Goal: Use online tool/utility: Utilize a website feature to perform a specific function

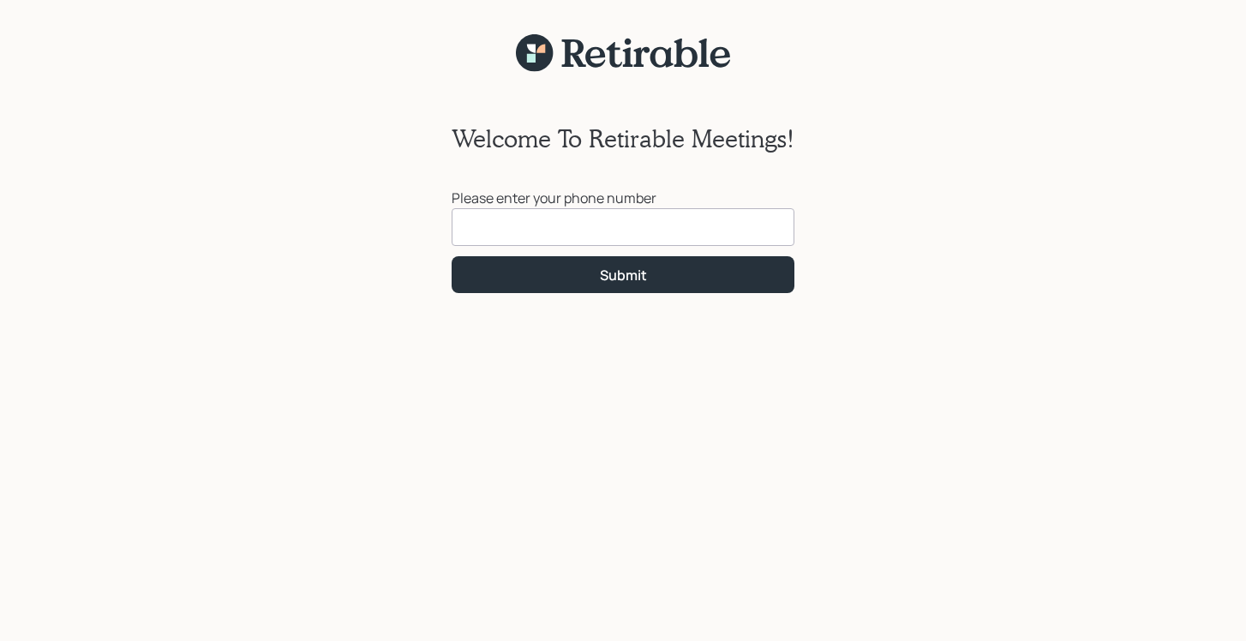
click at [521, 234] on input at bounding box center [623, 227] width 343 height 38
type input "[PHONE_NUMBER]"
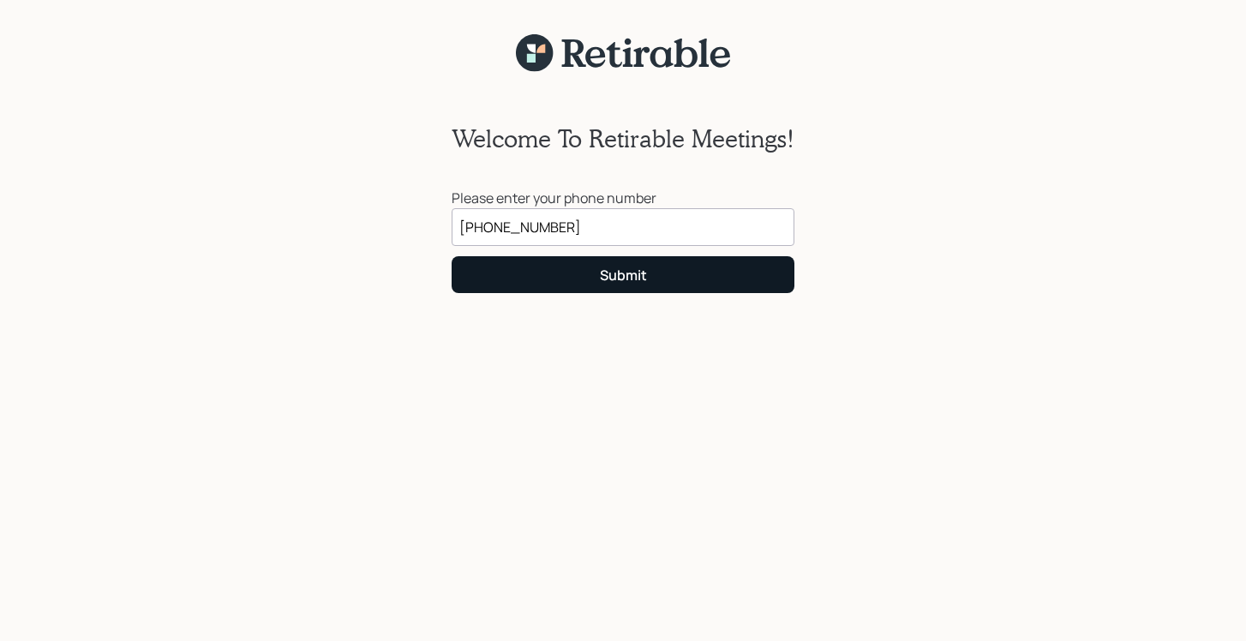
click at [634, 268] on div "Submit" at bounding box center [623, 275] width 47 height 19
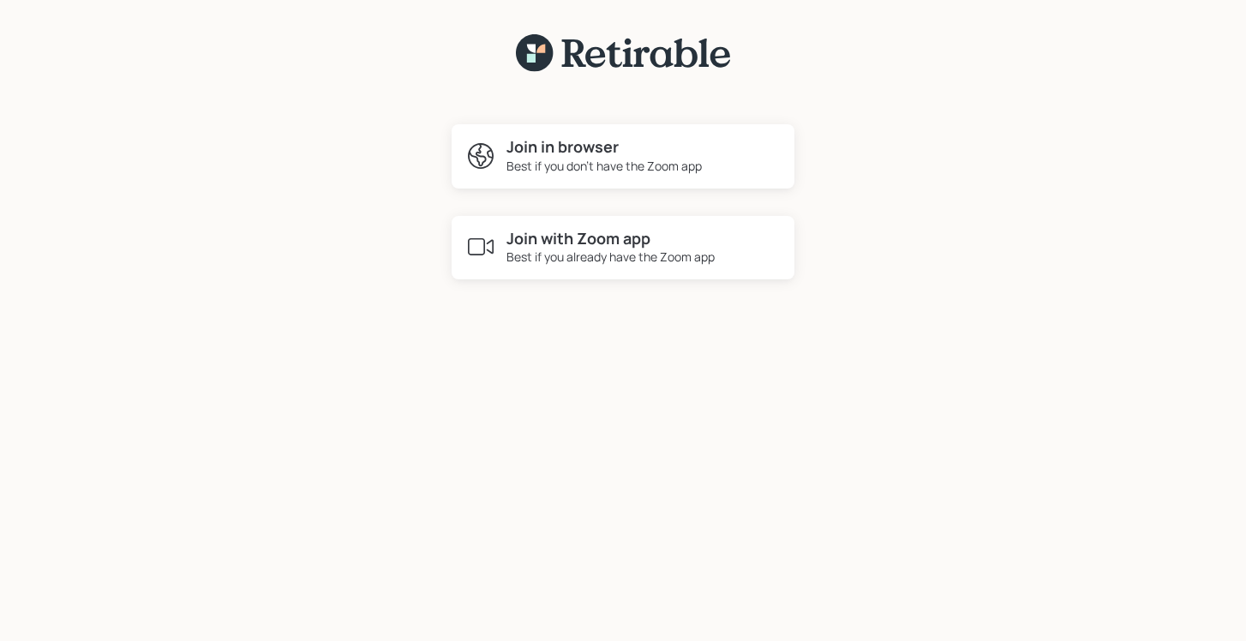
click at [605, 237] on h4 "Join with Zoom app" at bounding box center [610, 239] width 208 height 19
